Goal: Find specific page/section: Find specific page/section

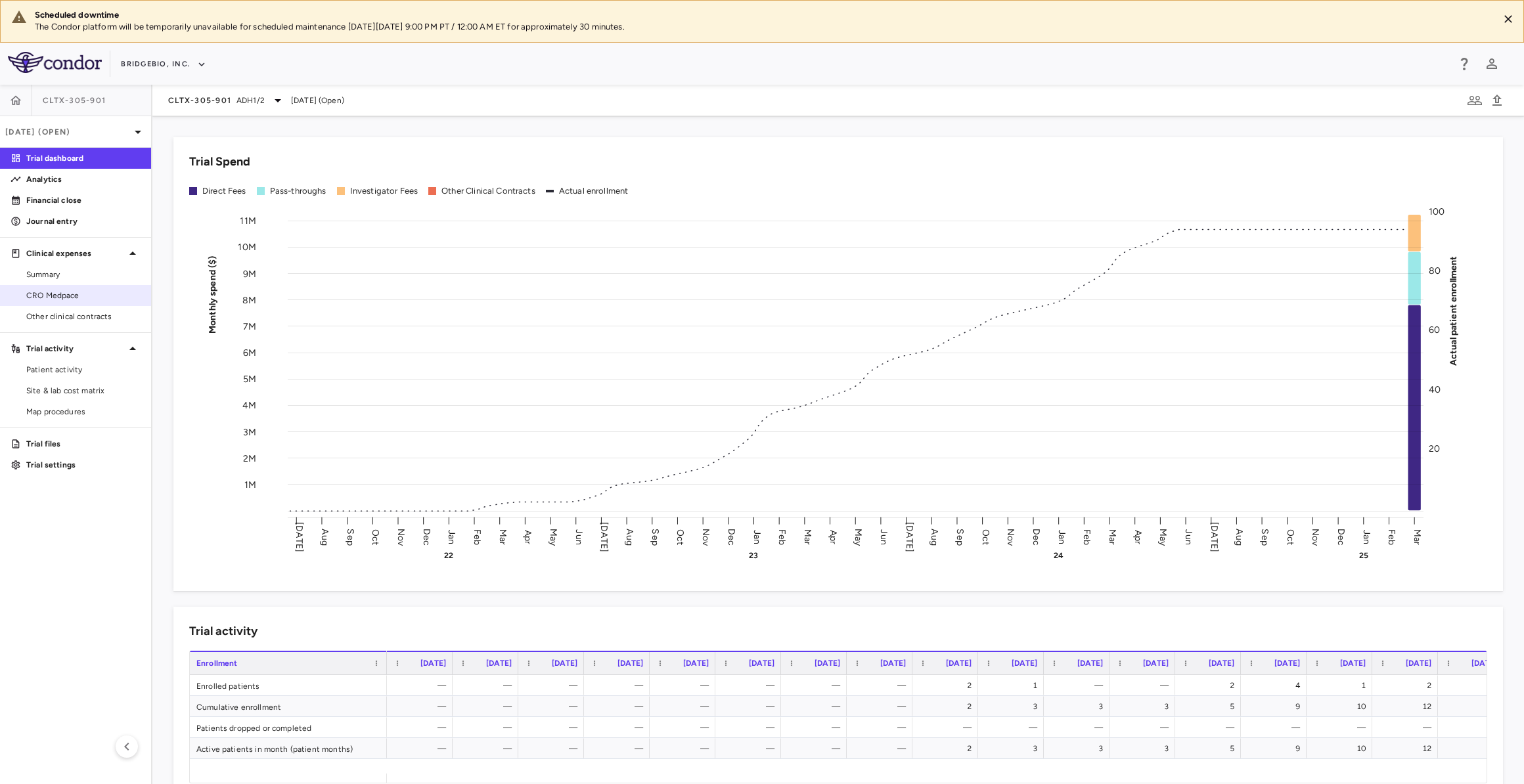
click at [111, 300] on span "CRO Medpace" at bounding box center [83, 295] width 114 height 12
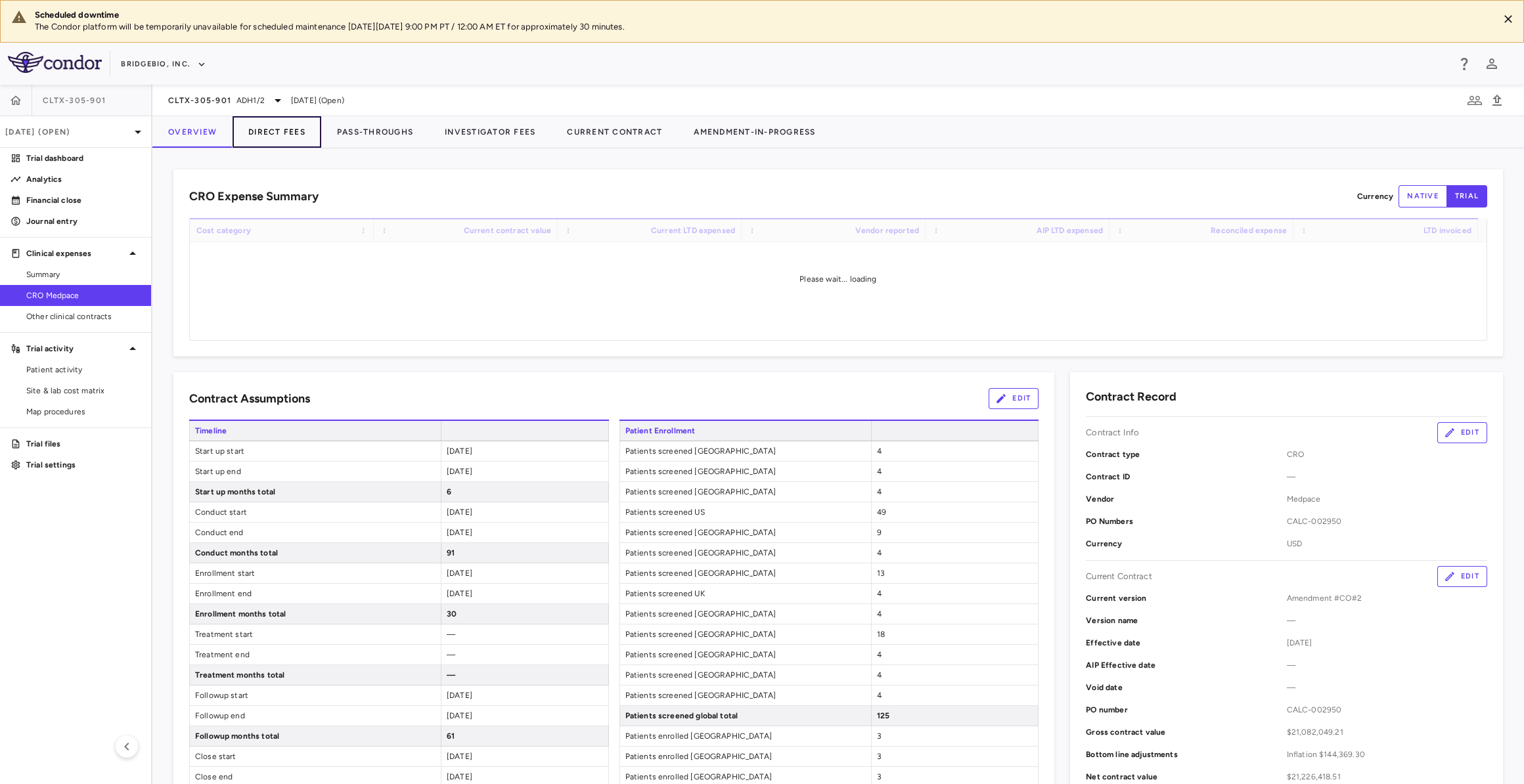
click at [275, 131] on button "Direct Fees" at bounding box center [277, 132] width 88 height 32
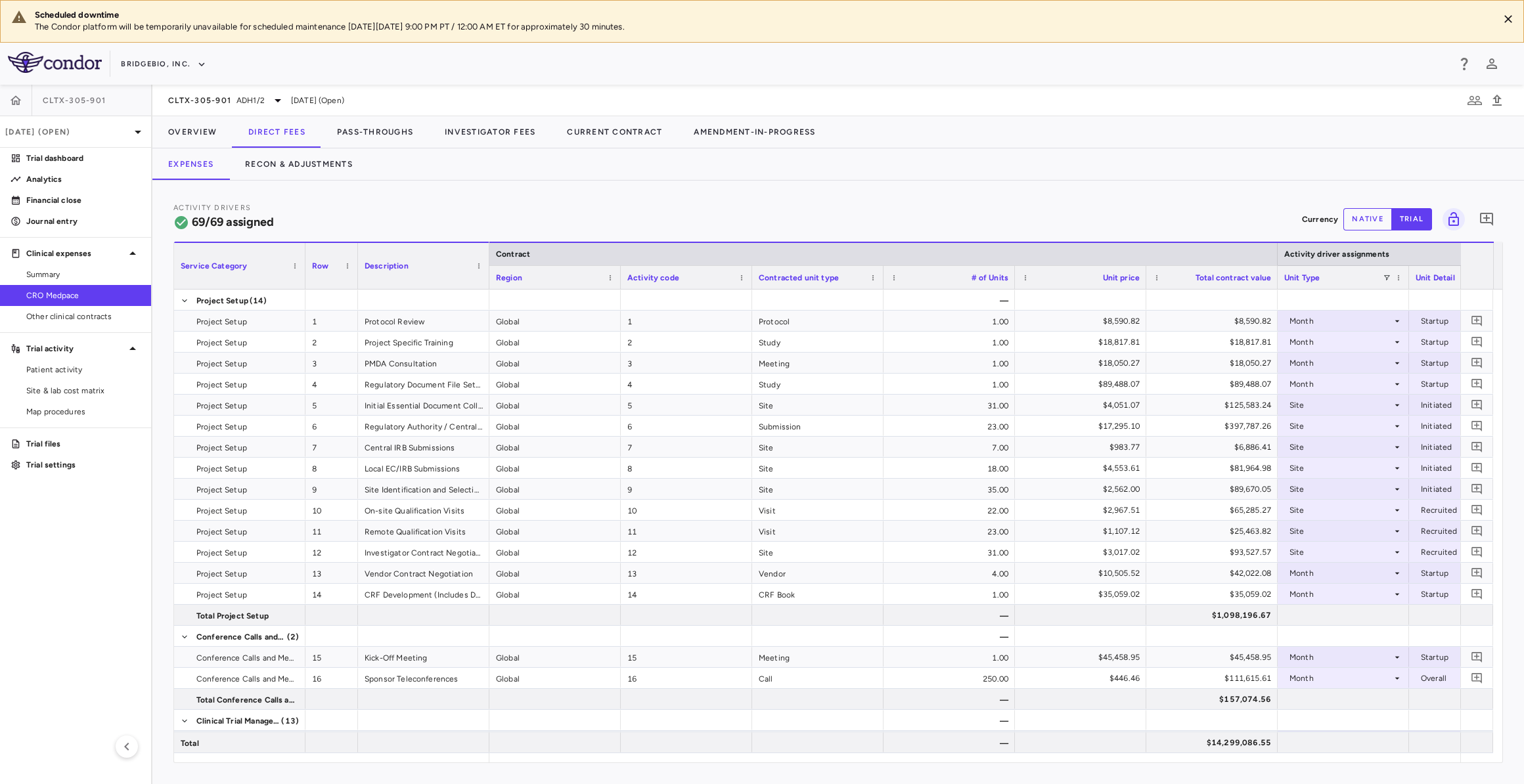
click at [1362, 219] on button "native" at bounding box center [1368, 219] width 49 height 22
click at [100, 281] on link "Summary" at bounding box center [75, 274] width 151 height 20
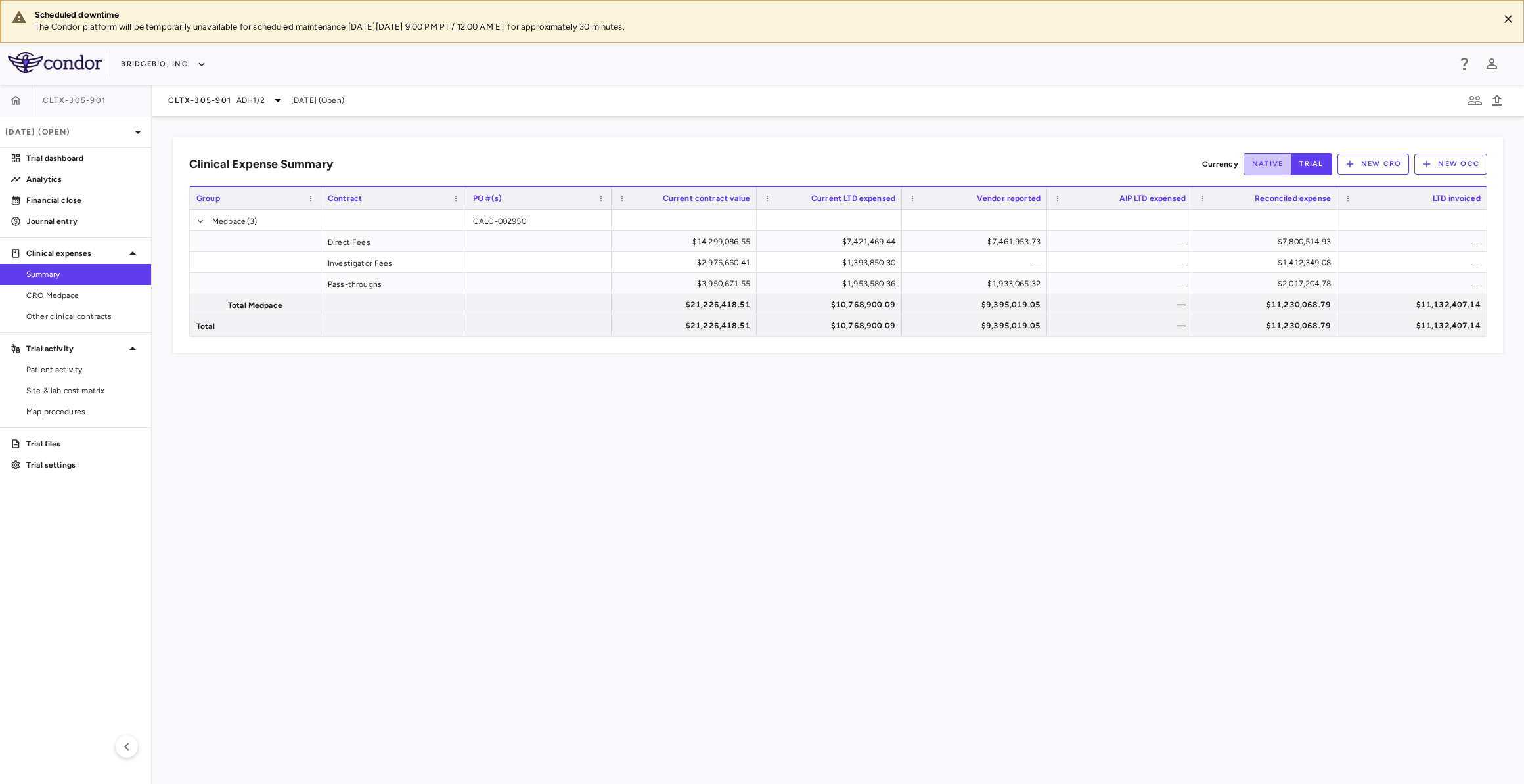
click at [1277, 157] on button "native" at bounding box center [1268, 164] width 49 height 22
type button "native"
click at [123, 292] on span "CRO Medpace" at bounding box center [83, 295] width 114 height 12
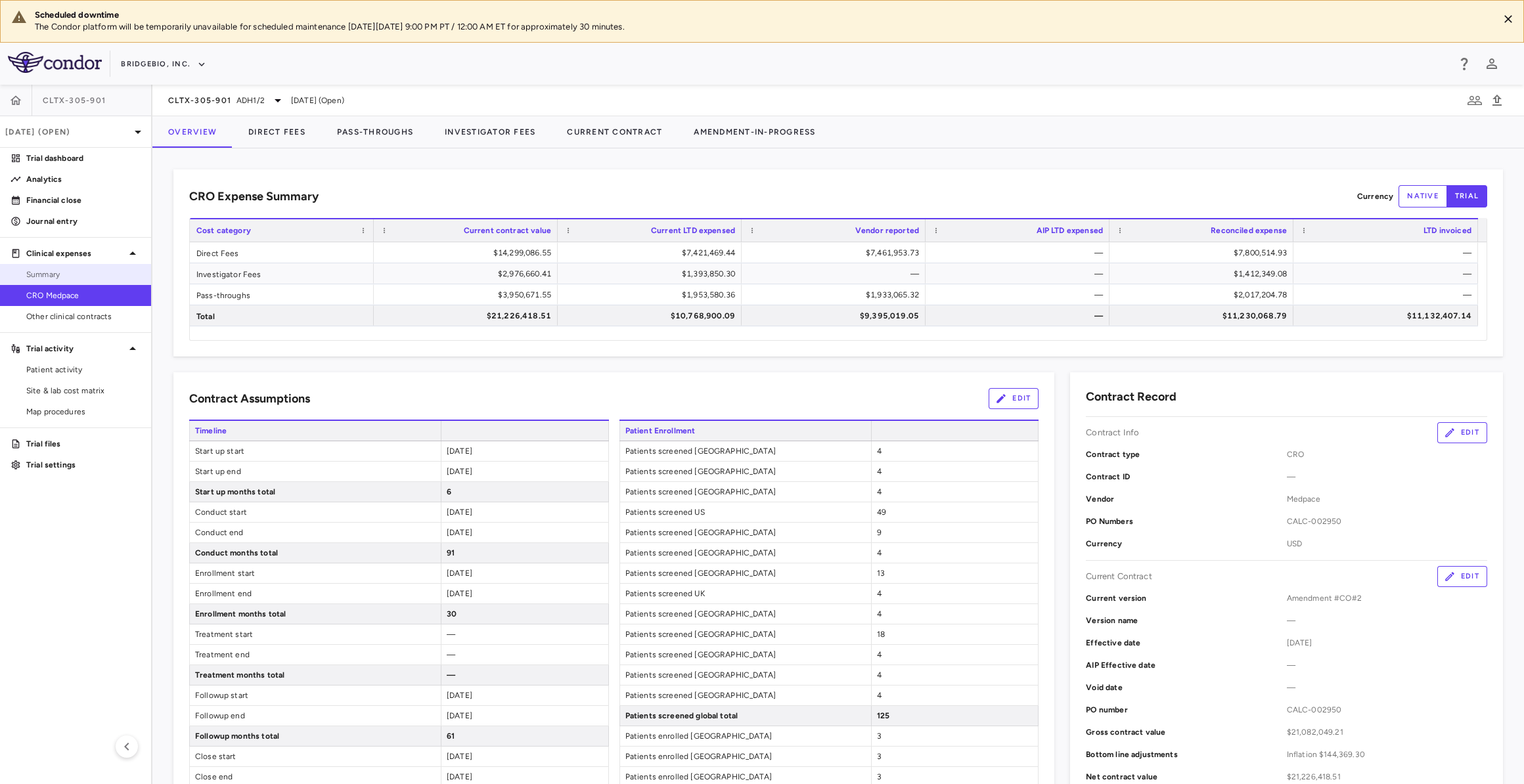
click at [98, 271] on span "Summary" at bounding box center [83, 274] width 114 height 12
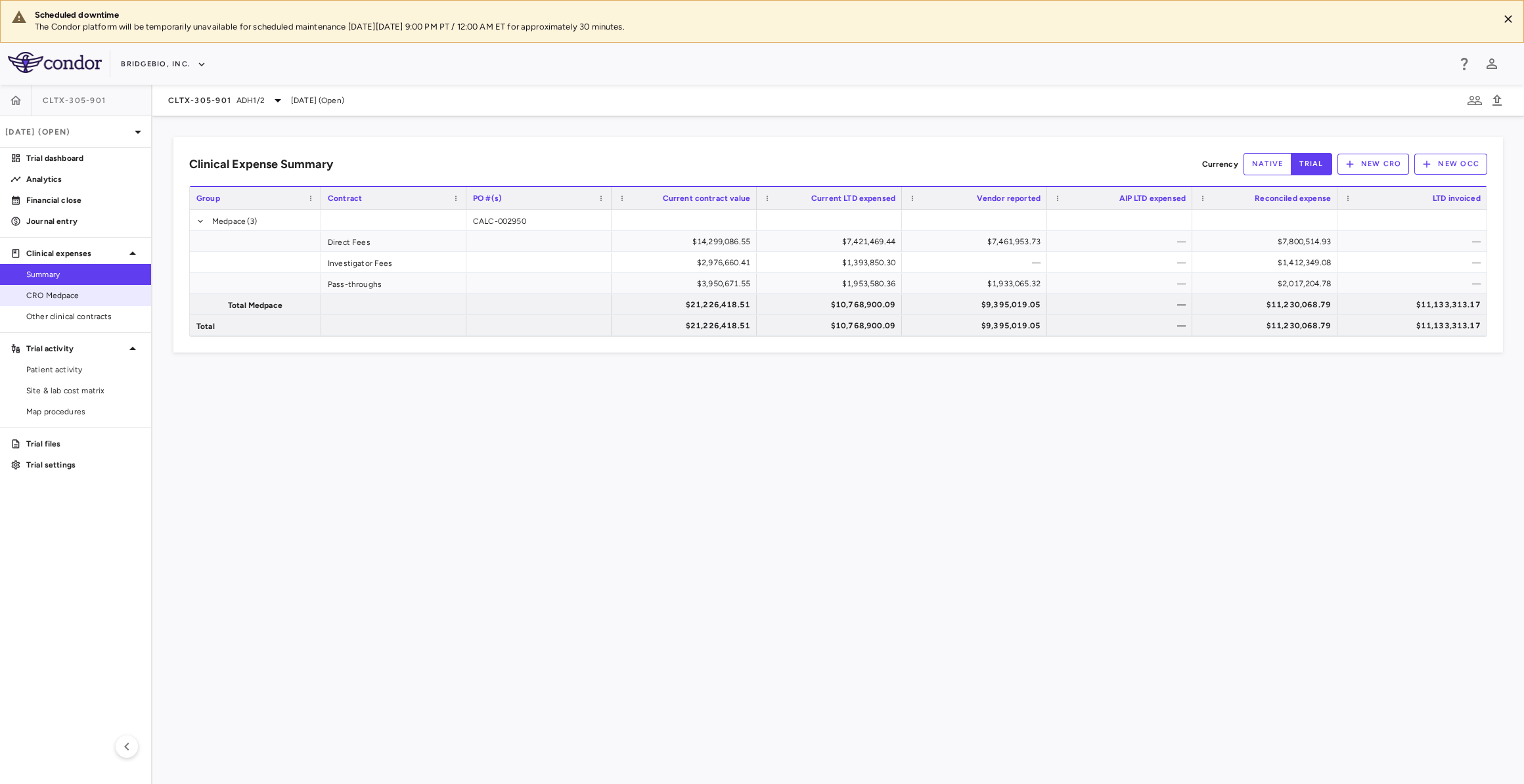
click at [104, 289] on span "CRO Medpace" at bounding box center [83, 295] width 114 height 12
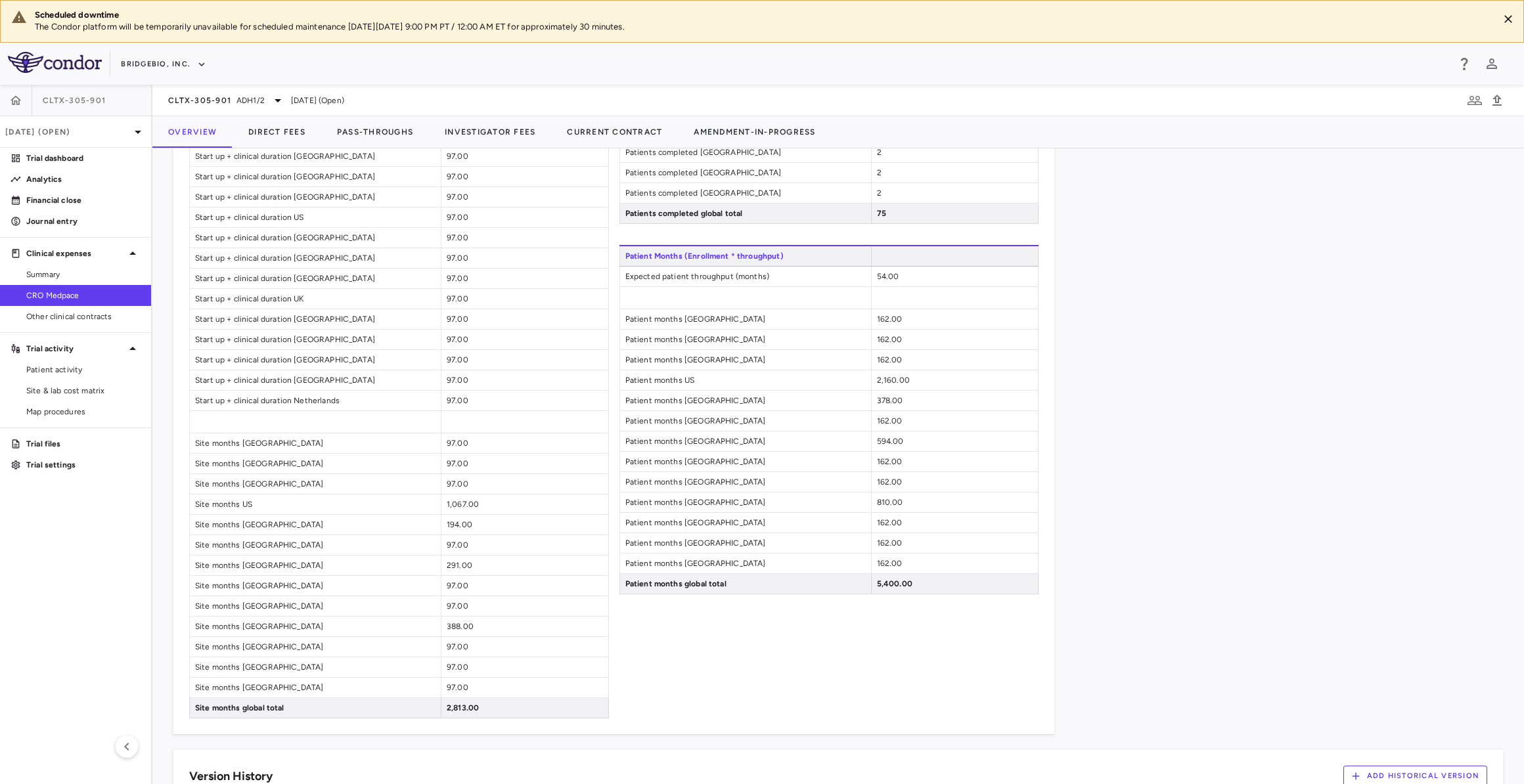
scroll to position [1074, 0]
